Goal: Book appointment/travel/reservation

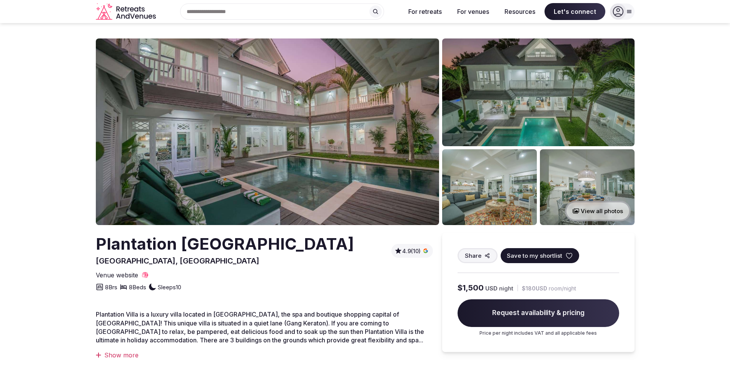
click at [604, 176] on img at bounding box center [587, 187] width 95 height 76
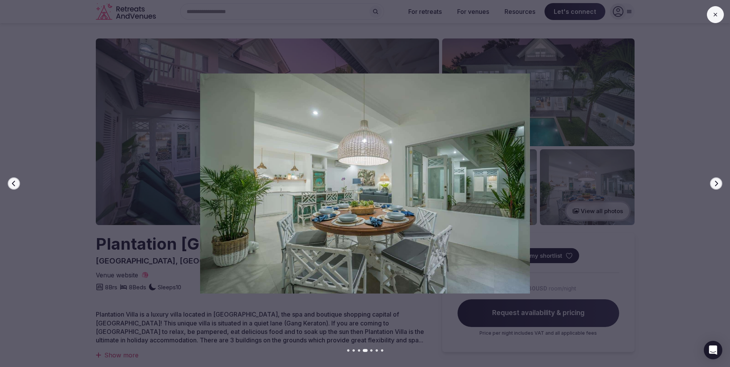
click at [714, 184] on icon "button" at bounding box center [716, 183] width 6 height 6
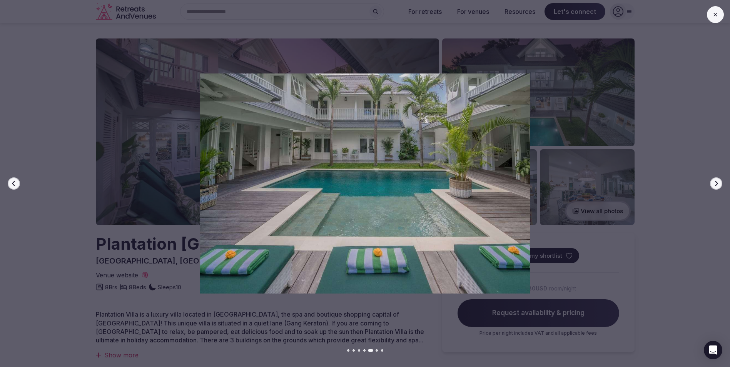
click at [714, 184] on icon "button" at bounding box center [716, 183] width 6 height 6
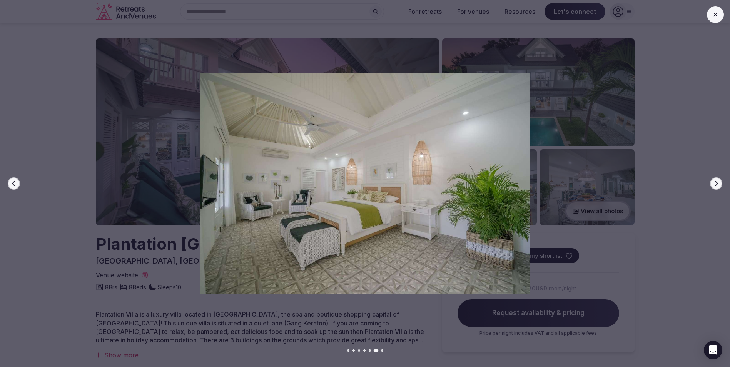
click at [714, 184] on icon "button" at bounding box center [716, 183] width 6 height 6
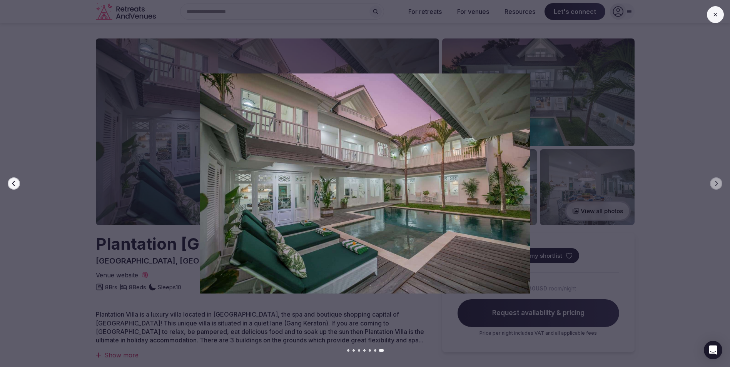
click at [10, 182] on button "Previous slide" at bounding box center [14, 183] width 12 height 12
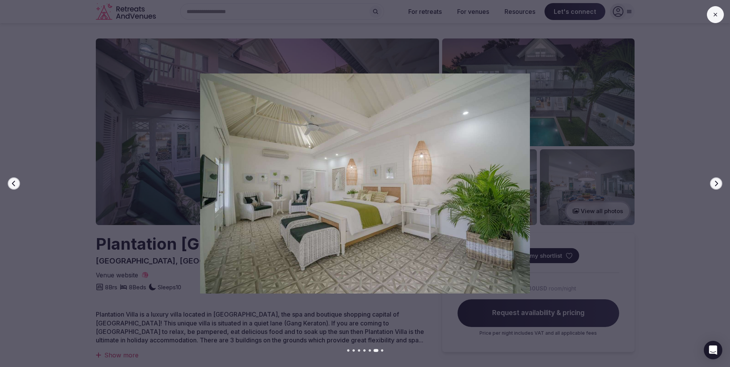
click at [11, 181] on button "Previous slide" at bounding box center [14, 183] width 12 height 12
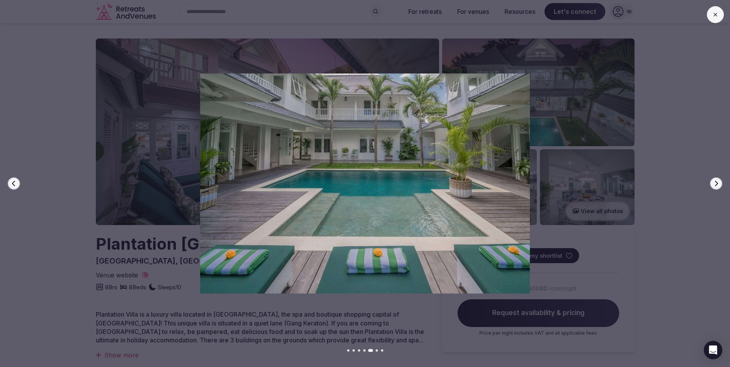
click at [11, 181] on icon "button" at bounding box center [14, 183] width 6 height 6
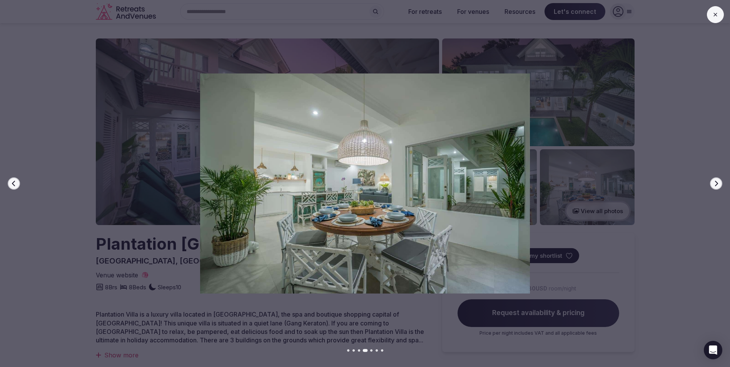
click at [11, 181] on icon "button" at bounding box center [14, 183] width 6 height 6
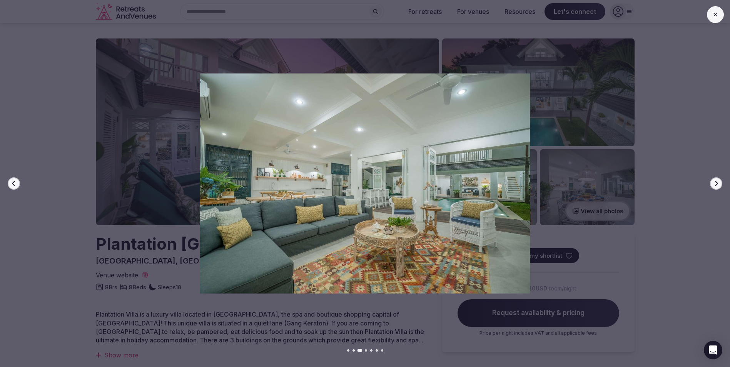
click at [12, 181] on icon "button" at bounding box center [14, 183] width 6 height 6
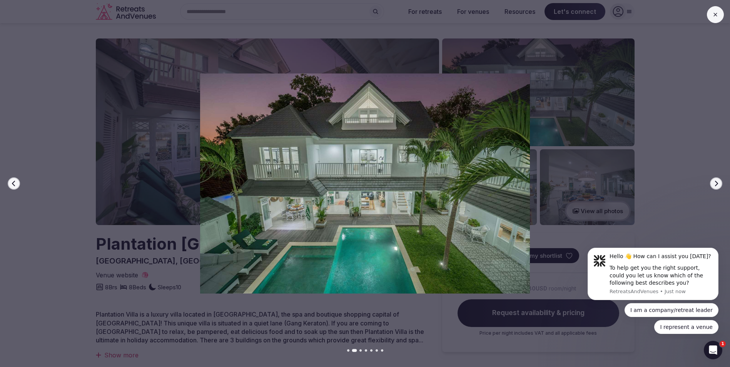
click at [712, 181] on button "Next slide" at bounding box center [716, 183] width 12 height 12
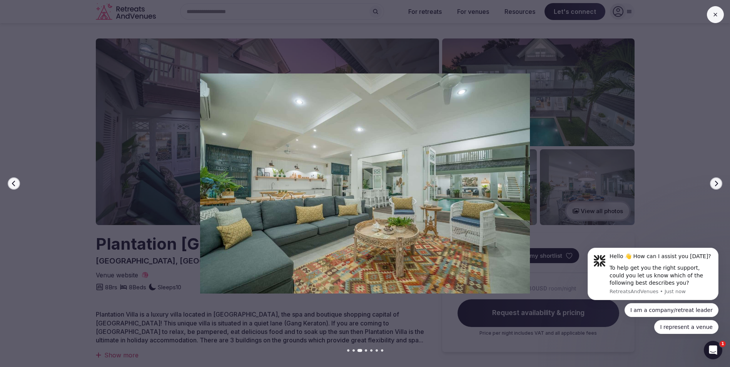
click at [718, 185] on icon "button" at bounding box center [716, 183] width 6 height 6
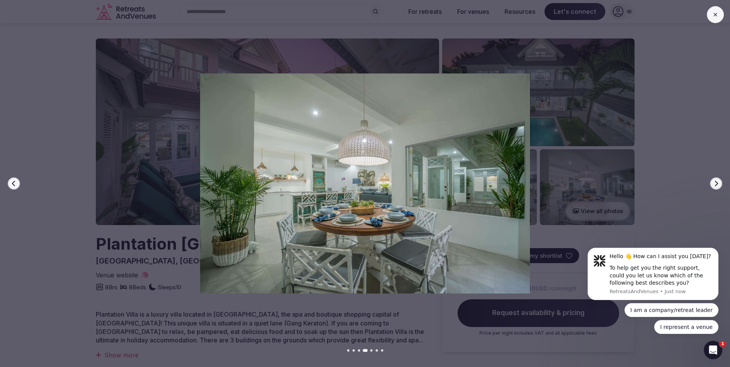
click at [17, 184] on button "Previous slide" at bounding box center [14, 183] width 12 height 12
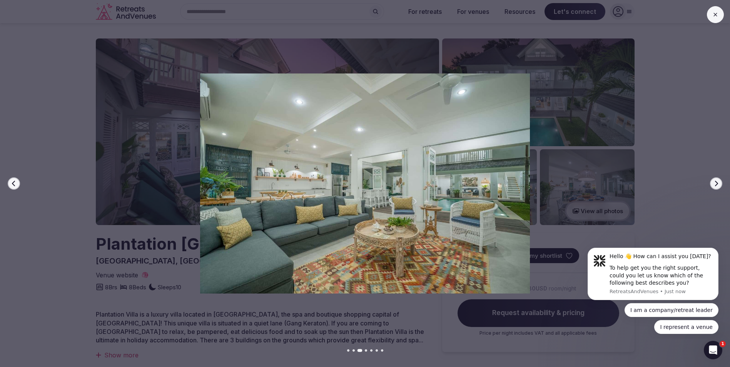
click at [16, 184] on icon "button" at bounding box center [14, 183] width 6 height 6
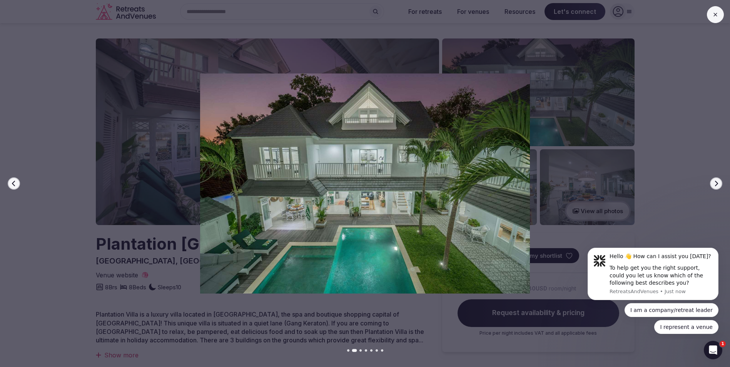
click at [16, 184] on icon "button" at bounding box center [14, 183] width 6 height 6
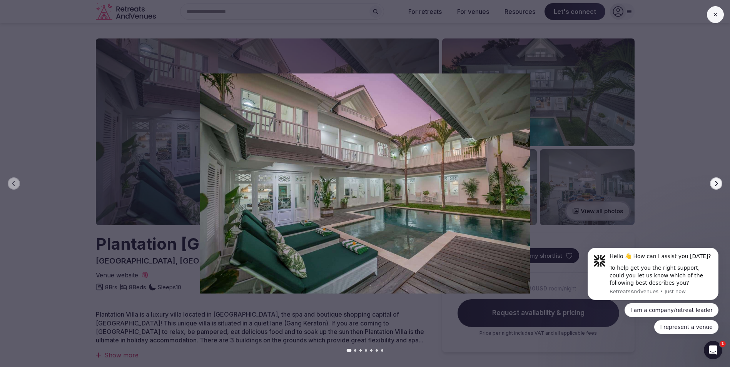
click at [60, 187] on div at bounding box center [362, 183] width 736 height 220
click at [711, 17] on button at bounding box center [715, 14] width 17 height 17
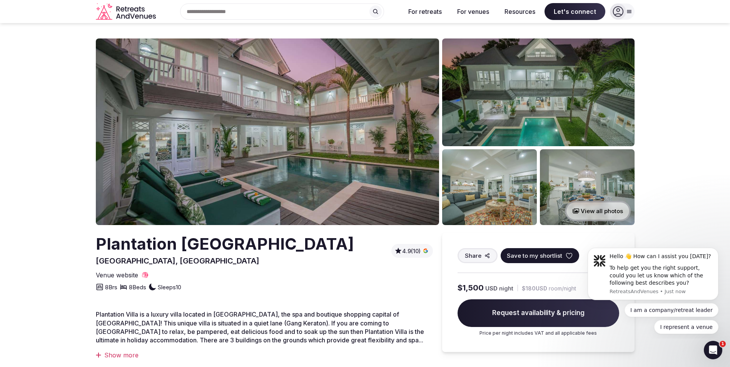
click at [588, 217] on button "View all photos" at bounding box center [598, 211] width 66 height 20
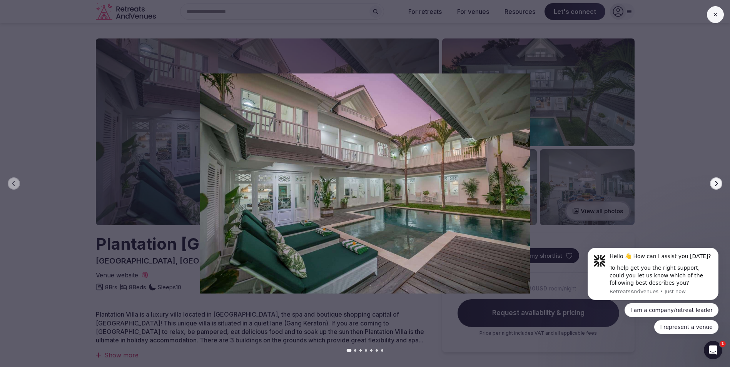
click at [654, 169] on div at bounding box center [362, 183] width 736 height 220
click at [714, 182] on icon "button" at bounding box center [716, 183] width 6 height 6
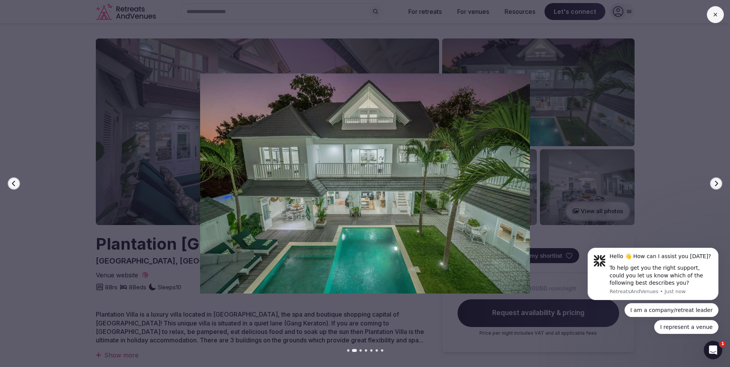
click at [714, 182] on icon "button" at bounding box center [716, 183] width 6 height 6
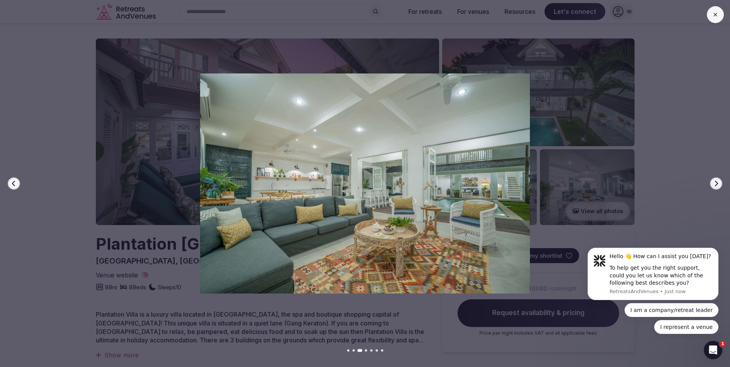
click at [714, 182] on icon "button" at bounding box center [716, 183] width 6 height 6
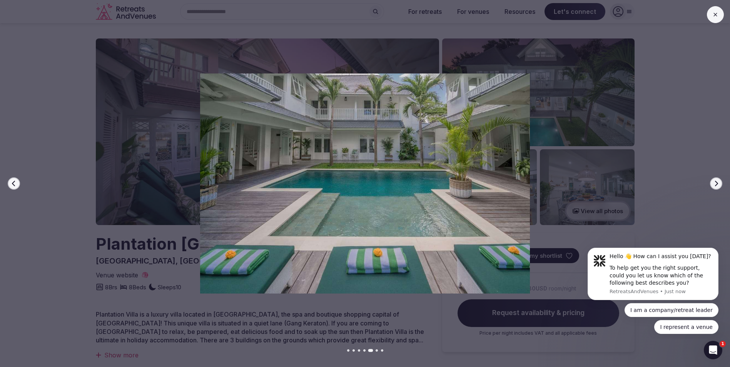
click at [714, 182] on icon "button" at bounding box center [716, 183] width 6 height 6
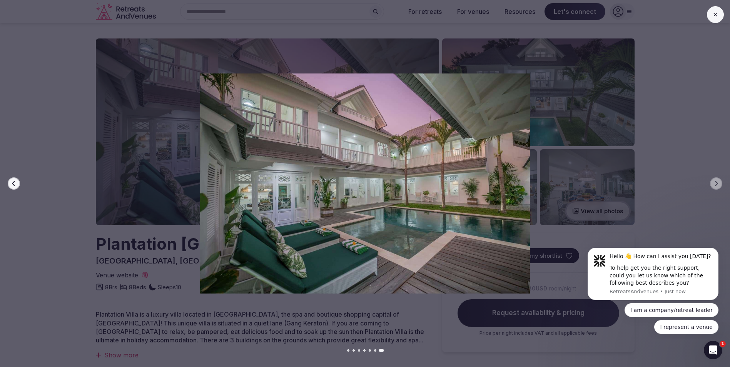
click at [659, 167] on div at bounding box center [362, 183] width 736 height 220
click at [710, 17] on button at bounding box center [715, 14] width 17 height 17
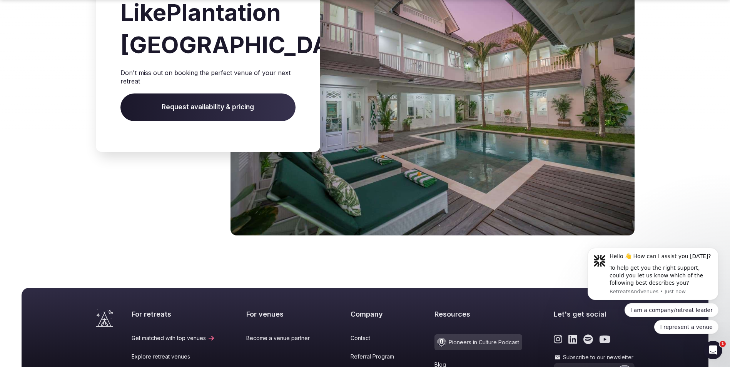
scroll to position [1500, 0]
